Goal: Find specific page/section: Find specific page/section

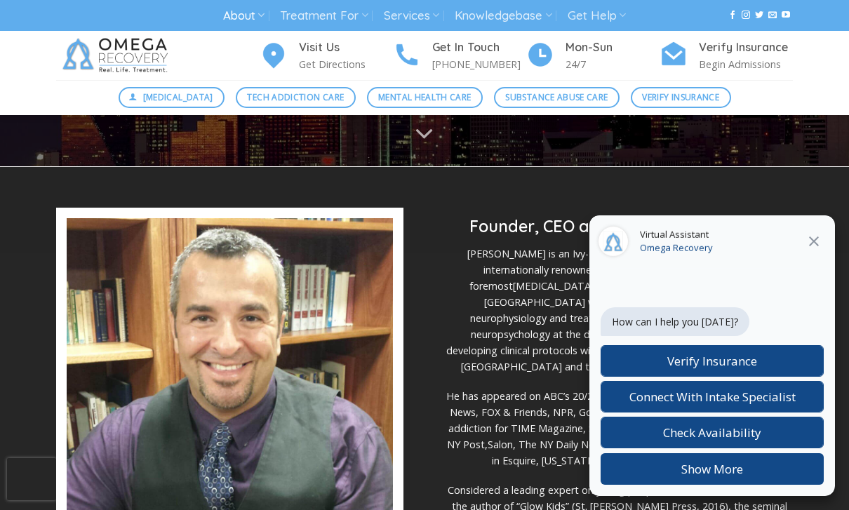
click at [810, 250] on icon at bounding box center [813, 241] width 17 height 17
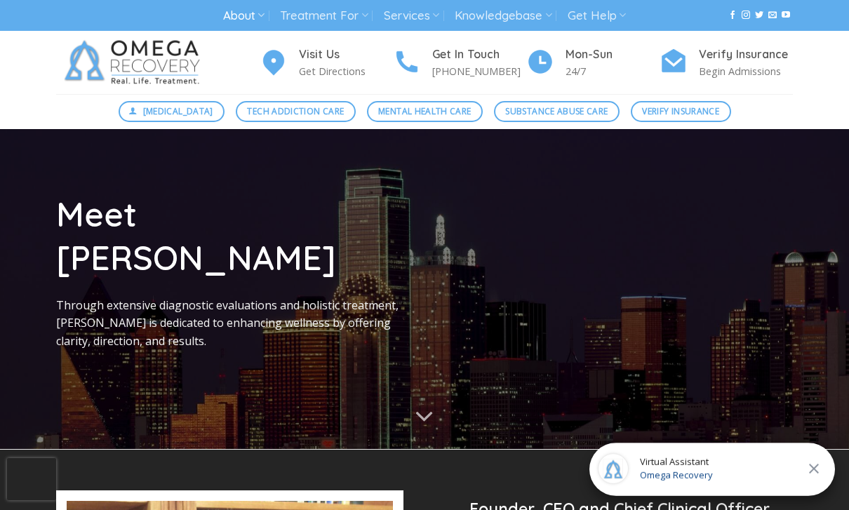
click at [248, 18] on link "About" at bounding box center [243, 16] width 41 height 26
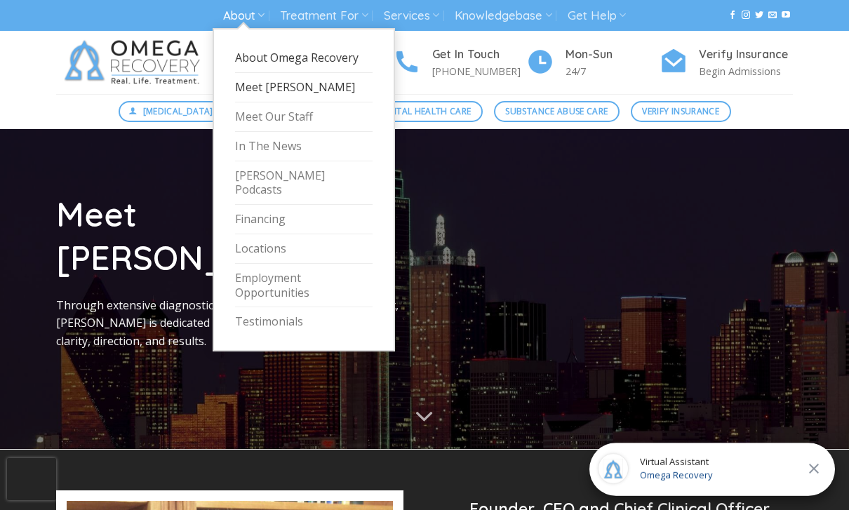
click at [342, 62] on link "About Omega Recovery" at bounding box center [303, 57] width 137 height 29
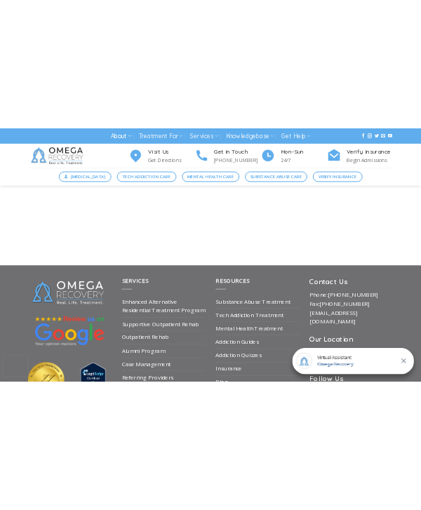
scroll to position [4399, 0]
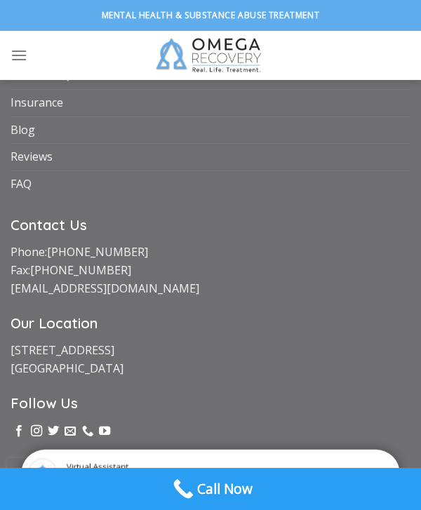
click at [359, 60] on div "Visit Us Get Directions Get In Touch [PHONE_NUMBER] Mon-[DATE] Verify Insurance…" at bounding box center [210, 55] width 421 height 49
